Goal: Transaction & Acquisition: Purchase product/service

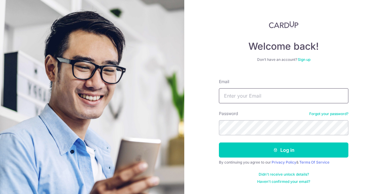
click at [234, 92] on input "Email" at bounding box center [284, 95] width 130 height 15
type input "[EMAIL_ADDRESS][DOMAIN_NAME]"
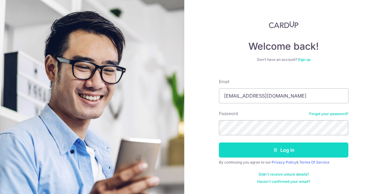
click at [285, 148] on button "Log in" at bounding box center [284, 150] width 130 height 15
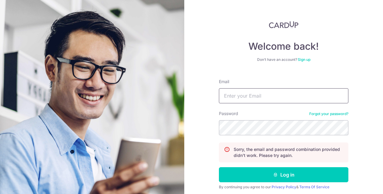
click at [292, 96] on input "Email" at bounding box center [284, 95] width 130 height 15
type input "chen_tinyreddot@yahoo.com.sg"
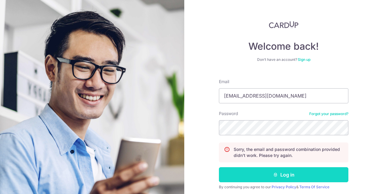
click at [274, 173] on icon "submit" at bounding box center [275, 174] width 5 height 5
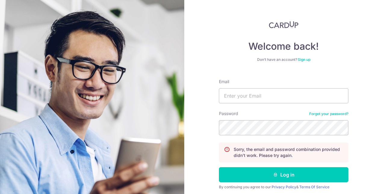
click at [317, 116] on link "Forgot your password?" at bounding box center [329, 114] width 39 height 5
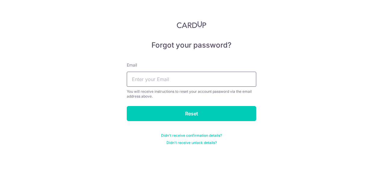
click at [190, 78] on input "text" at bounding box center [192, 79] width 130 height 15
type input "CHEN_TINYREDDOT@YAHOO.COM.SG"
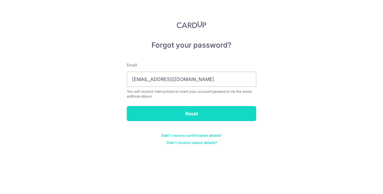
click at [197, 114] on input "Reset" at bounding box center [192, 113] width 130 height 15
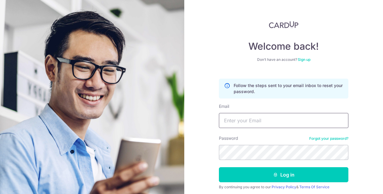
click at [277, 120] on input "Email" at bounding box center [284, 120] width 130 height 15
type input "[EMAIL_ADDRESS][DOMAIN_NAME]"
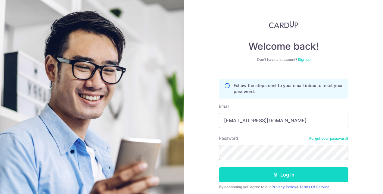
click at [290, 175] on button "Log in" at bounding box center [284, 174] width 130 height 15
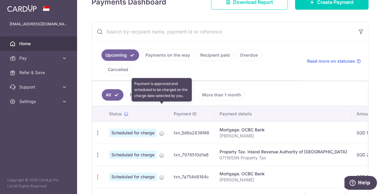
scroll to position [94, 0]
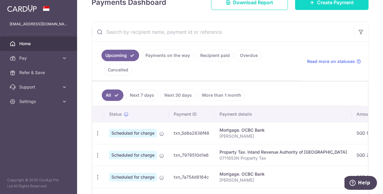
click at [328, 4] on span "Create Payment" at bounding box center [335, 2] width 37 height 7
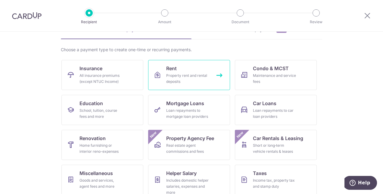
scroll to position [75, 0]
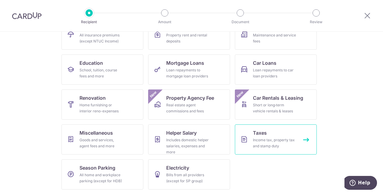
click at [264, 140] on div "Income tax, property tax and stamp duty" at bounding box center [274, 143] width 43 height 12
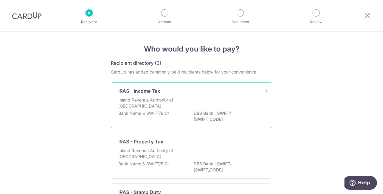
click at [151, 103] on p "Inland Revenue Authority of Singapore" at bounding box center [150, 103] width 64 height 12
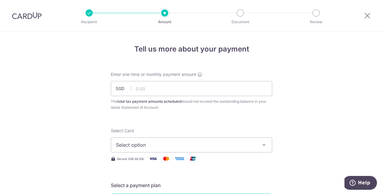
click at [26, 17] on img at bounding box center [27, 15] width 30 height 7
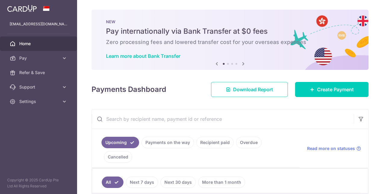
click at [215, 143] on link "Recipient paid" at bounding box center [215, 142] width 37 height 11
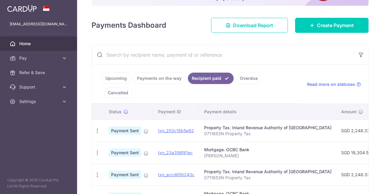
scroll to position [65, 0]
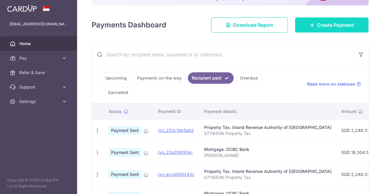
click at [323, 26] on span "Create Payment" at bounding box center [335, 24] width 37 height 7
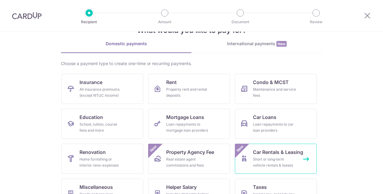
scroll to position [56, 0]
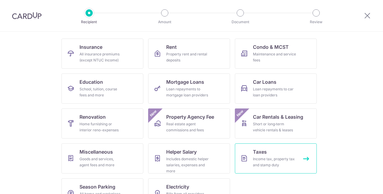
click at [263, 156] on div "Income tax, property tax and stamp duty" at bounding box center [274, 162] width 43 height 12
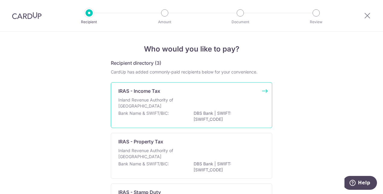
click at [152, 96] on div "IRAS - Income Tax Inland Revenue Authority of Singapore Bank Name & SWIFT/BIC: …" at bounding box center [192, 105] width 162 height 46
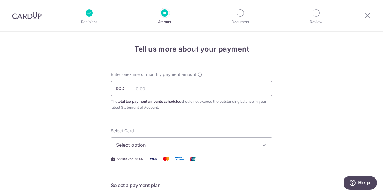
click at [146, 91] on input "text" at bounding box center [192, 88] width 162 height 15
type input "14,778.94"
click at [267, 143] on button "Select option" at bounding box center [192, 144] width 162 height 15
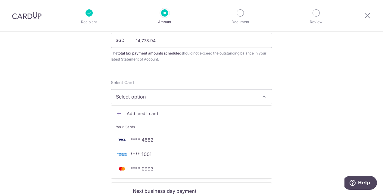
scroll to position [49, 0]
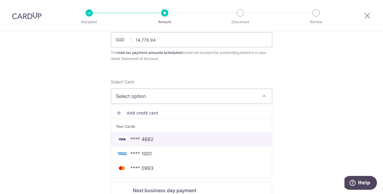
click at [209, 140] on span "**** 4682" at bounding box center [191, 139] width 151 height 7
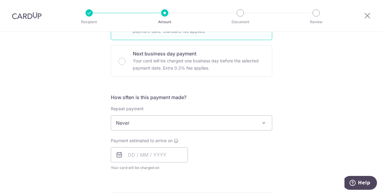
scroll to position [186, 0]
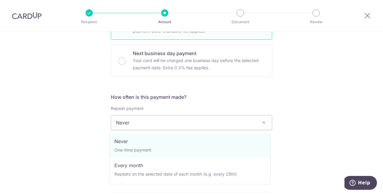
click at [265, 121] on span at bounding box center [263, 122] width 7 height 7
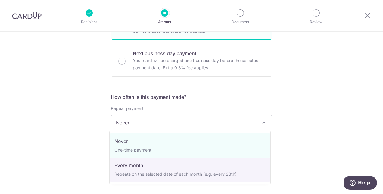
select select "3"
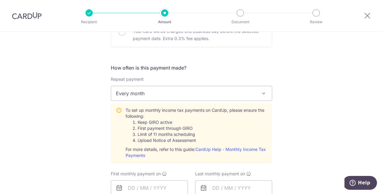
scroll to position [244, 0]
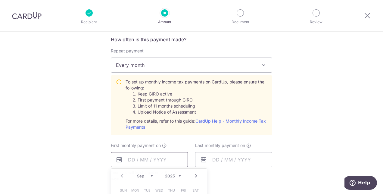
click at [131, 162] on input "text" at bounding box center [149, 159] width 77 height 15
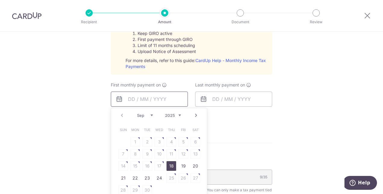
scroll to position [305, 0]
click at [170, 164] on link "18" at bounding box center [172, 166] width 10 height 10
type input "18/09/2025"
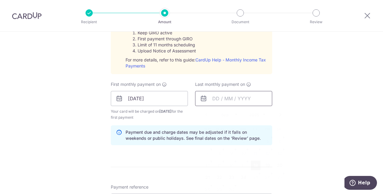
click at [259, 98] on input "text" at bounding box center [233, 98] width 77 height 15
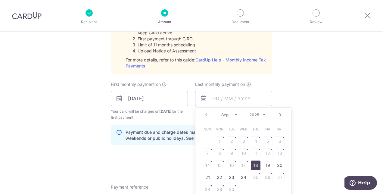
click at [232, 112] on select "Sep Oct Nov Dec" at bounding box center [230, 114] width 16 height 5
click at [275, 115] on div "Prev Next Sep Oct Nov Dec 2025 2026" at bounding box center [244, 115] width 96 height 14
click at [263, 113] on select "2025 2026" at bounding box center [258, 114] width 16 height 5
click at [233, 115] on select "Jan Feb Mar Apr May Jun Jul Aug Sep Oct" at bounding box center [230, 114] width 16 height 5
click at [206, 114] on link "Prev" at bounding box center [206, 114] width 7 height 7
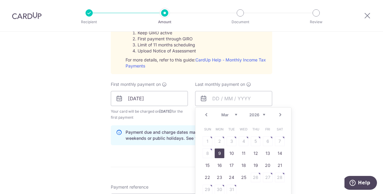
click at [215, 149] on link "9" at bounding box center [220, 154] width 10 height 10
type input "09/03/2026"
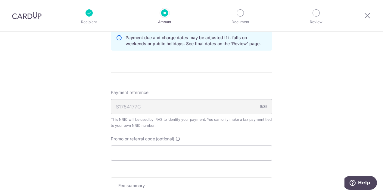
scroll to position [416, 0]
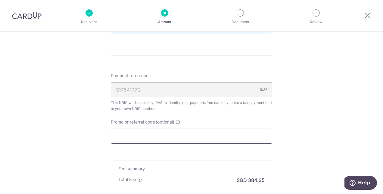
click at [202, 133] on input "Promo or referral code (optional)" at bounding box center [192, 136] width 162 height 15
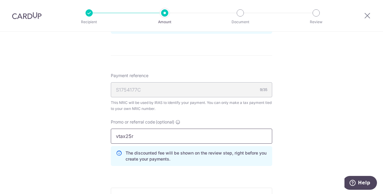
type input "vtax25r"
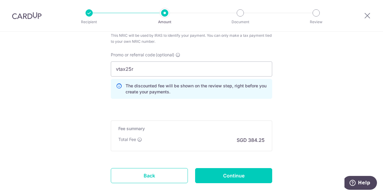
scroll to position [484, 0]
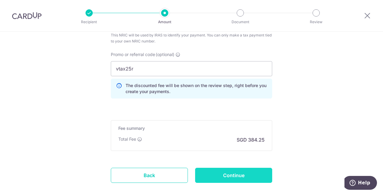
click at [235, 171] on input "Continue" at bounding box center [233, 175] width 77 height 15
type input "Create Schedule"
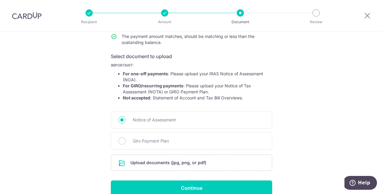
scroll to position [113, 0]
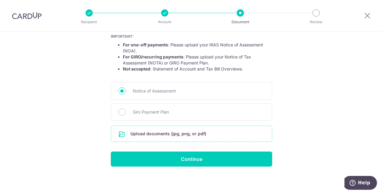
click at [162, 133] on input "file" at bounding box center [191, 134] width 161 height 16
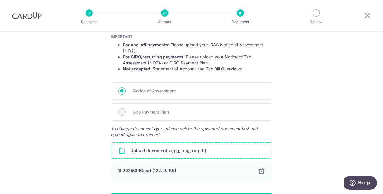
click at [142, 148] on input "file" at bounding box center [191, 151] width 161 height 16
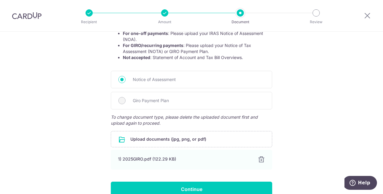
scroll to position [154, 0]
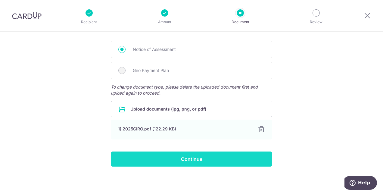
click at [197, 158] on input "Continue" at bounding box center [192, 159] width 162 height 15
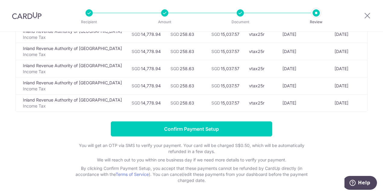
scroll to position [85, 0]
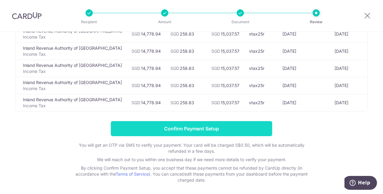
click at [202, 130] on input "Confirm Payment Setup" at bounding box center [192, 128] width 162 height 15
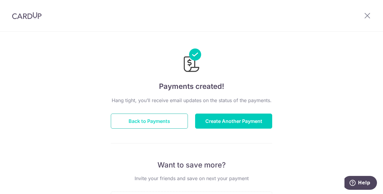
click at [164, 124] on button "Back to Payments" at bounding box center [149, 121] width 77 height 15
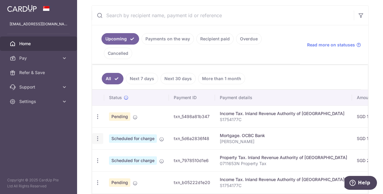
click at [99, 136] on icon "button" at bounding box center [98, 139] width 6 height 6
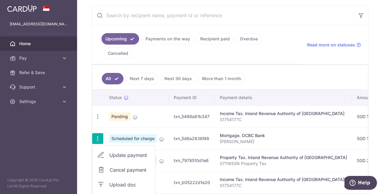
click at [125, 152] on span "Update payment" at bounding box center [129, 155] width 41 height 7
radio input "true"
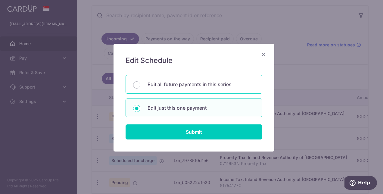
click at [205, 85] on p "Edit all future payments in this series" at bounding box center [201, 84] width 107 height 7
click at [140, 85] on input "Edit all future payments in this series" at bounding box center [136, 84] width 7 height 7
radio input "true"
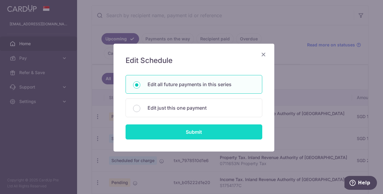
click at [182, 130] on input "Submit" at bounding box center [194, 131] width 137 height 15
radio input "true"
type input "18,304.52"
type input "[PERSON_NAME]"
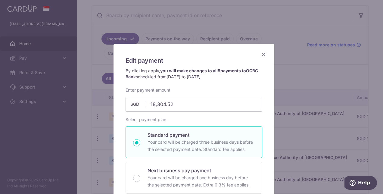
click at [260, 54] on icon "Close" at bounding box center [263, 55] width 7 height 8
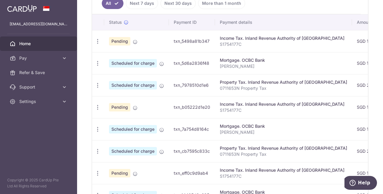
scroll to position [272, 0]
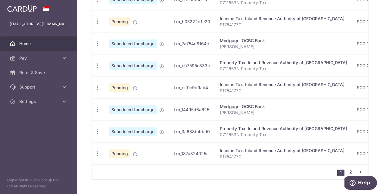
click at [348, 168] on link "2" at bounding box center [350, 171] width 7 height 7
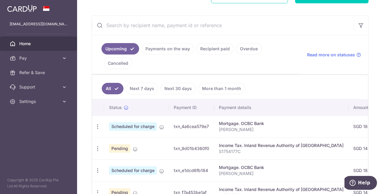
scroll to position [140, 0]
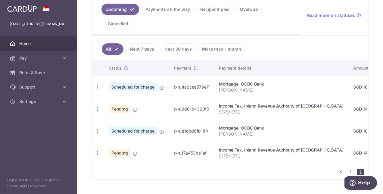
click at [339, 169] on icon "pager" at bounding box center [341, 171] width 5 height 5
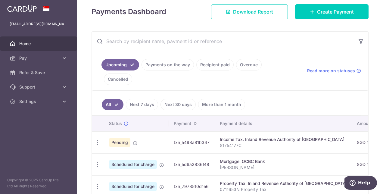
scroll to position [118, 0]
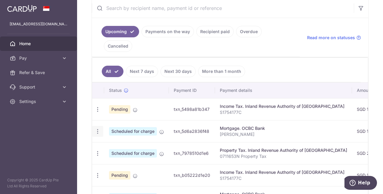
click at [100, 128] on icon "button" at bounding box center [98, 131] width 6 height 6
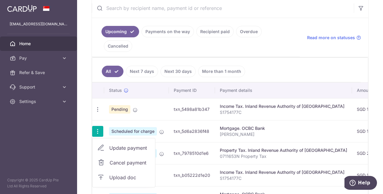
click at [130, 144] on span "Update payment" at bounding box center [129, 147] width 41 height 7
radio input "true"
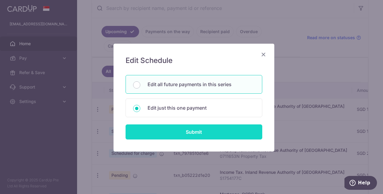
click at [195, 131] on input "Submit" at bounding box center [194, 131] width 137 height 15
radio input "true"
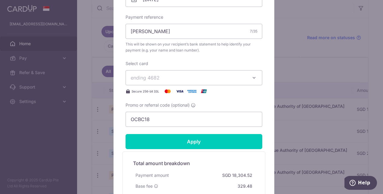
scroll to position [214, 0]
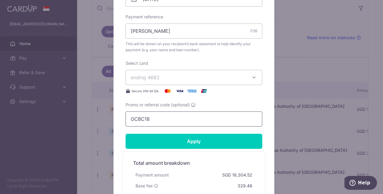
click at [172, 119] on input "OCBC18" at bounding box center [194, 119] width 137 height 15
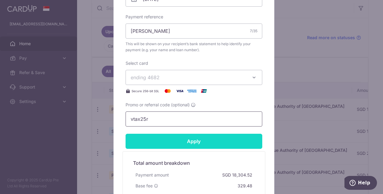
type input "vtax25r"
click at [192, 140] on input "Apply" at bounding box center [194, 141] width 137 height 15
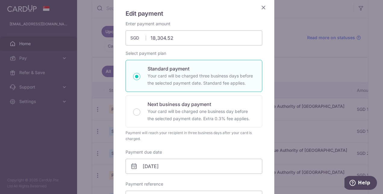
scroll to position [47, 0]
click at [262, 7] on icon "Close" at bounding box center [263, 8] width 7 height 8
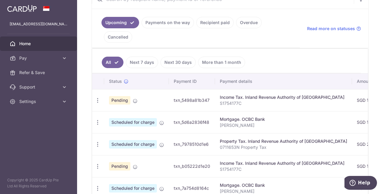
scroll to position [134, 0]
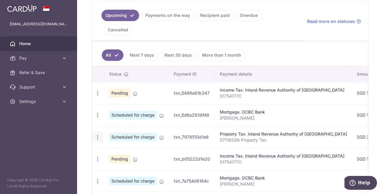
click at [95, 134] on icon "button" at bounding box center [98, 137] width 6 height 6
click at [127, 150] on span "Update payment" at bounding box center [129, 153] width 41 height 7
radio input "true"
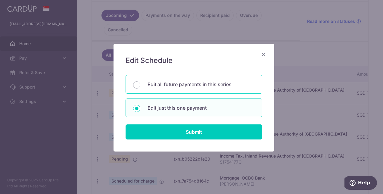
click at [194, 83] on p "Edit all future payments in this series" at bounding box center [201, 84] width 107 height 7
click at [140, 83] on input "Edit all future payments in this series" at bounding box center [136, 84] width 7 height 7
radio input "true"
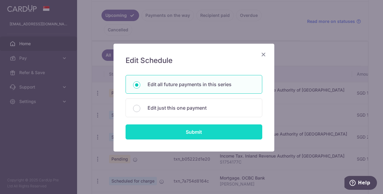
click at [189, 131] on input "Submit" at bounding box center [194, 131] width 137 height 15
radio input "true"
type input "2,248.33"
type input "0711653N"
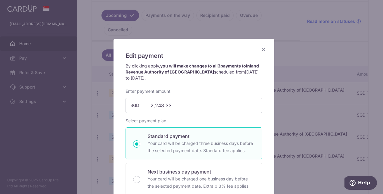
scroll to position [4, 0]
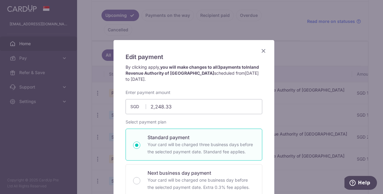
click at [263, 51] on icon "Close" at bounding box center [263, 51] width 7 height 8
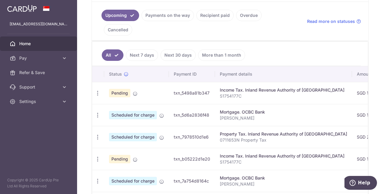
click at [104, 126] on td "Scheduled for charge" at bounding box center [136, 137] width 65 height 22
click at [98, 134] on icon "button" at bounding box center [98, 137] width 6 height 6
click at [123, 150] on span "Update payment" at bounding box center [129, 153] width 41 height 7
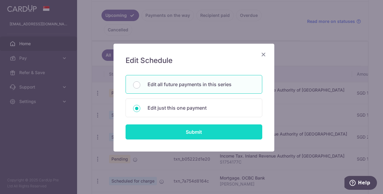
click at [191, 130] on input "Submit" at bounding box center [194, 131] width 137 height 15
radio input "true"
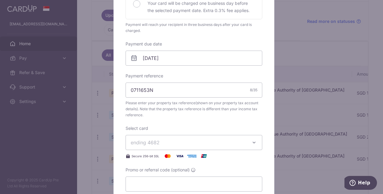
scroll to position [191, 0]
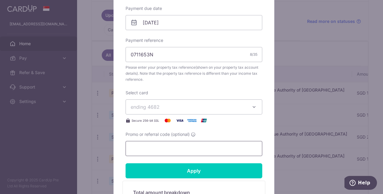
click at [177, 151] on input "Promo or referral code (optional)" at bounding box center [194, 148] width 137 height 15
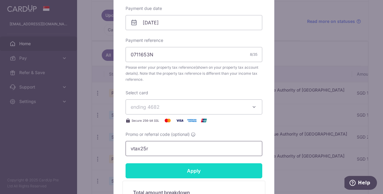
type input "vtax25r"
click at [197, 166] on input "Apply" at bounding box center [194, 170] width 137 height 15
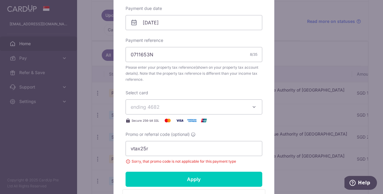
scroll to position [0, 0]
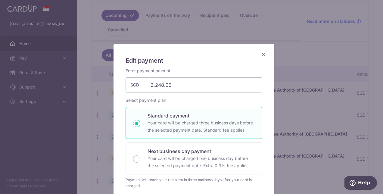
click at [262, 54] on icon "Close" at bounding box center [263, 55] width 7 height 8
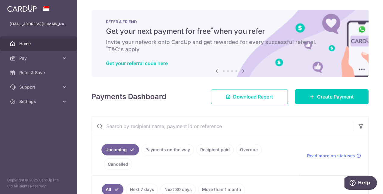
click at [25, 11] on img at bounding box center [22, 8] width 30 height 7
